Goal: Navigation & Orientation: Find specific page/section

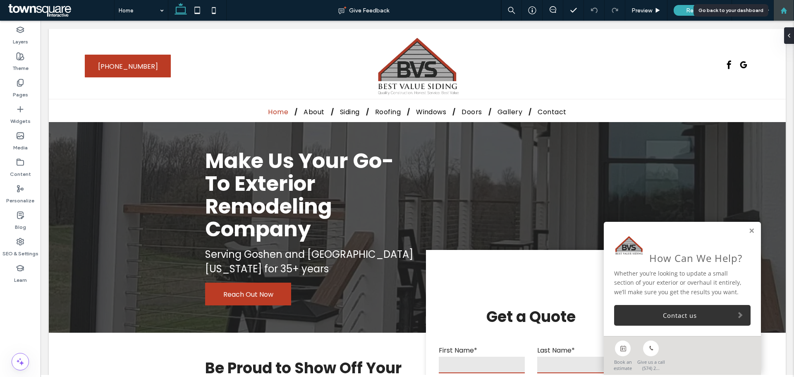
click at [779, 14] on div at bounding box center [783, 10] width 21 height 21
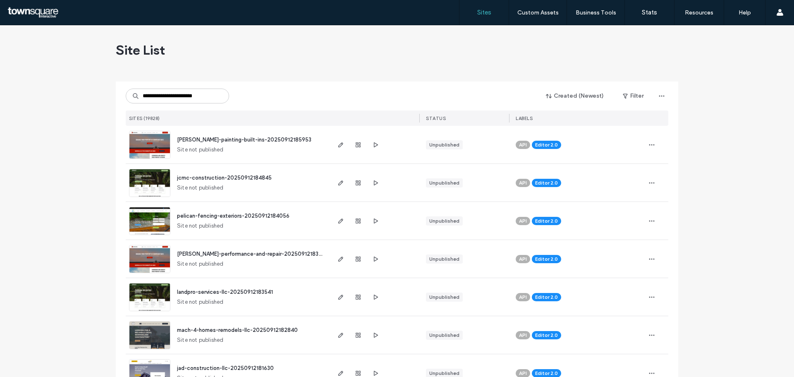
scroll to position [0, 1]
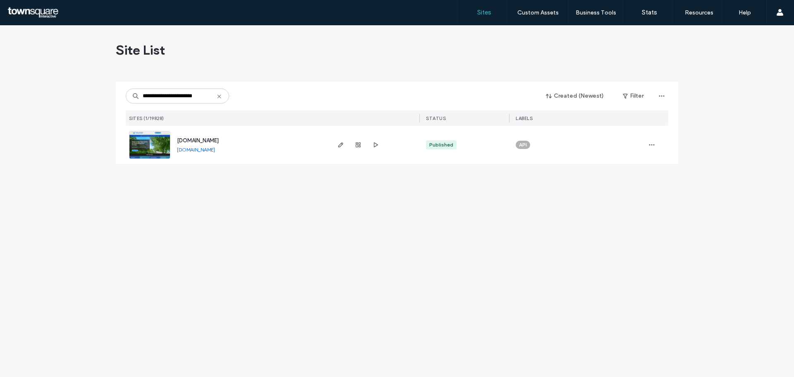
type input "**********"
click at [648, 146] on span "button" at bounding box center [651, 144] width 13 height 13
click at [630, 163] on span "Site Dashboard" at bounding box center [619, 166] width 38 height 8
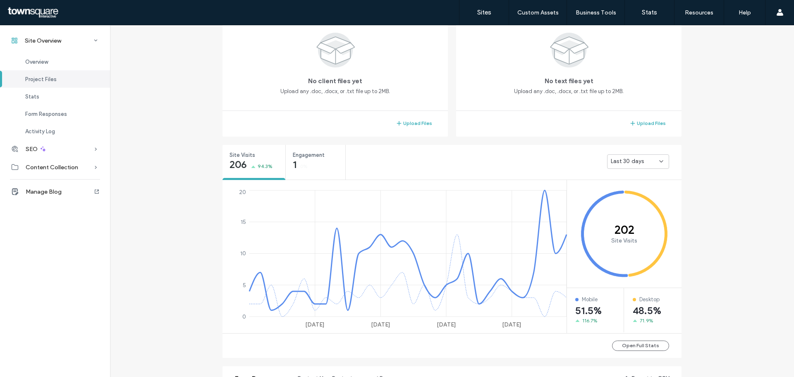
scroll to position [207, 0]
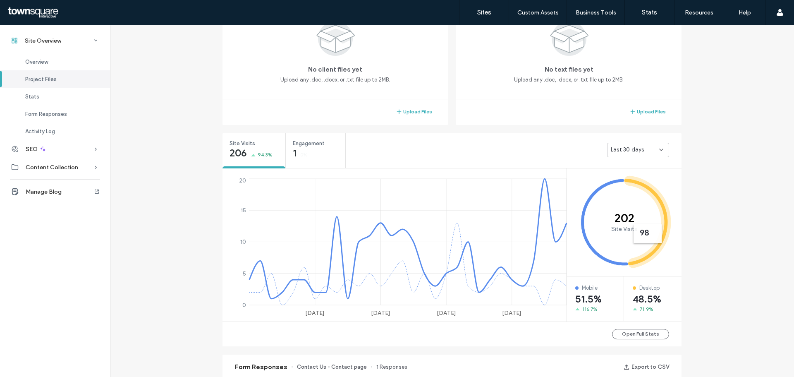
click at [660, 151] on icon at bounding box center [661, 149] width 7 height 7
click at [712, 165] on div "Site Overview www.mepools.com Site ID: a217e57b https://www.mepools.com Publish…" at bounding box center [452, 255] width 684 height 873
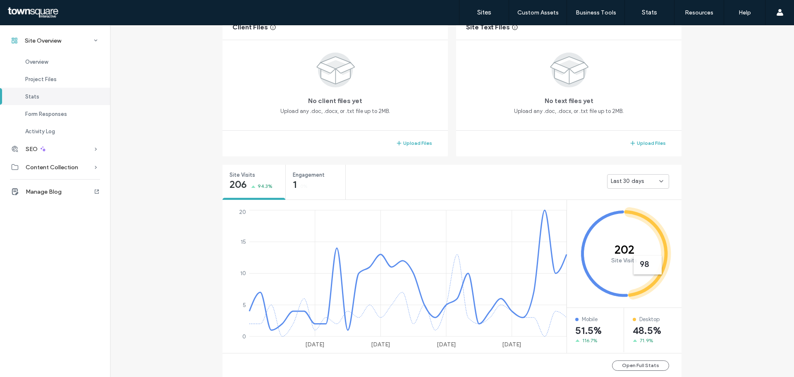
scroll to position [124, 0]
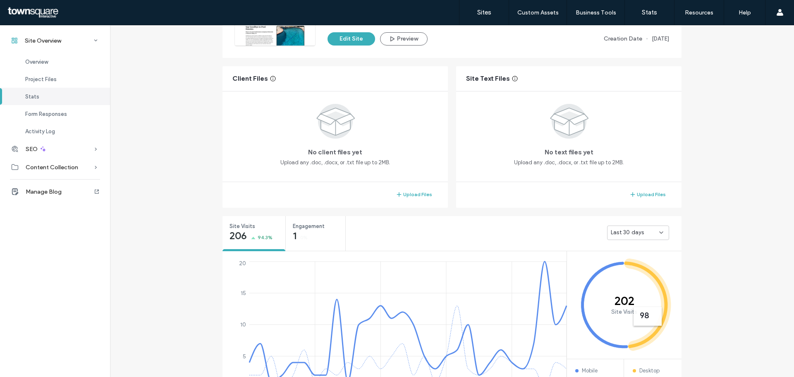
click at [646, 230] on div "Last 30 days" at bounding box center [635, 232] width 48 height 8
click at [745, 219] on div "Site Overview www.mepools.com Site ID: a217e57b https://www.mepools.com Publish…" at bounding box center [452, 337] width 684 height 873
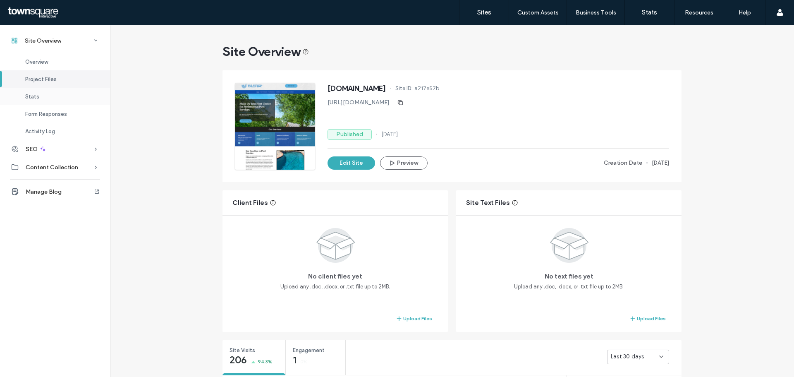
click at [32, 94] on span "Stats" at bounding box center [32, 96] width 14 height 6
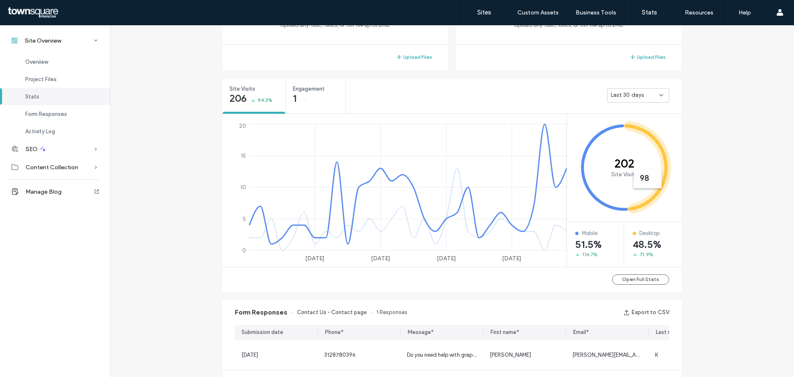
scroll to position [311, 0]
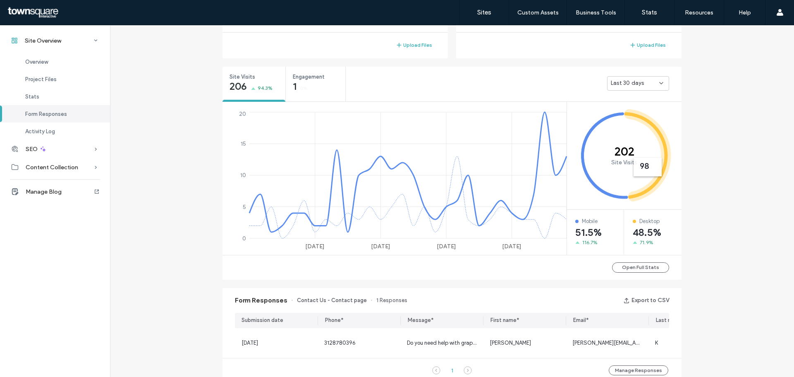
scroll to position [270, 0]
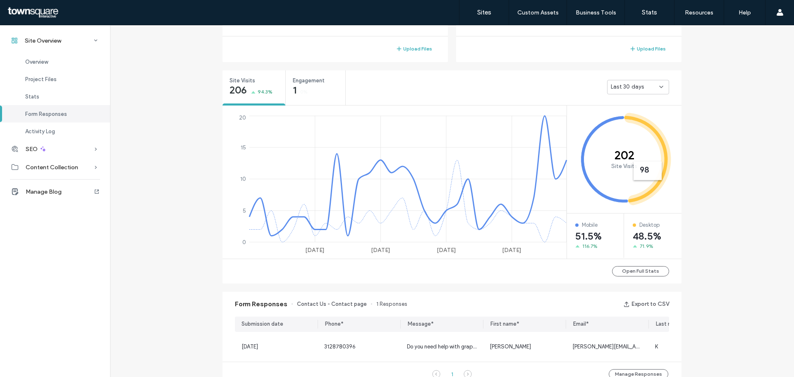
click at [658, 86] on icon at bounding box center [661, 87] width 7 height 7
click at [641, 112] on div "Last 7 days" at bounding box center [634, 116] width 61 height 14
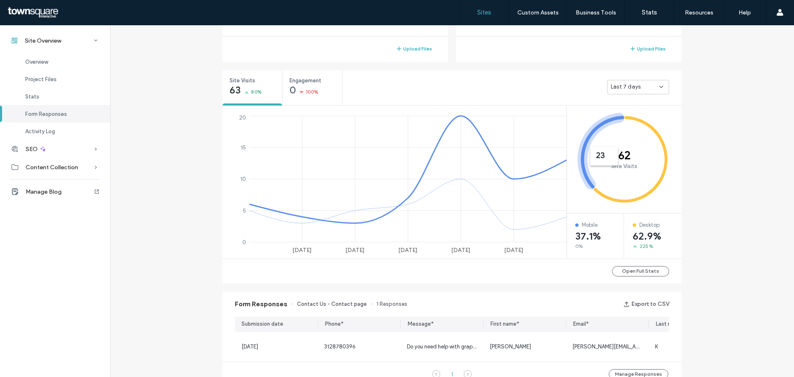
click at [491, 14] on label "Sites" at bounding box center [484, 12] width 14 height 7
